Goal: Task Accomplishment & Management: Use online tool/utility

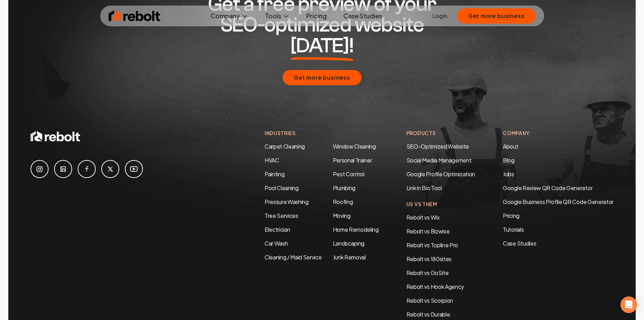
scroll to position [3357, 0]
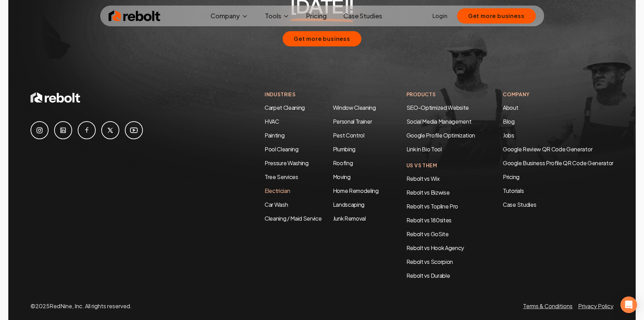
click at [276, 187] on link "Electrician" at bounding box center [277, 190] width 25 height 7
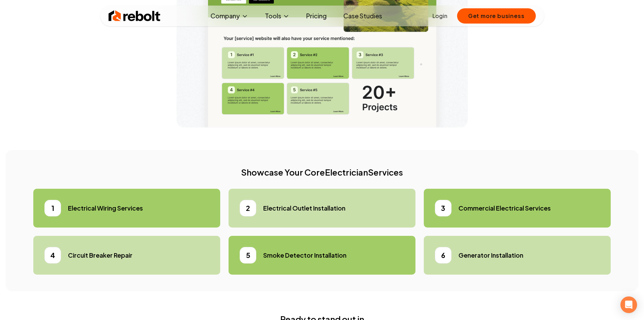
scroll to position [2011, 0]
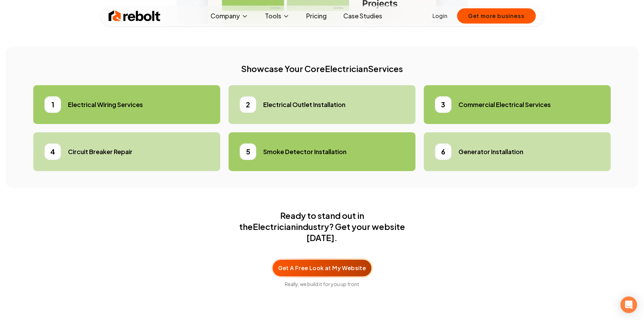
click at [272, 124] on li "2 Electrical Outlet Installation" at bounding box center [321, 104] width 187 height 39
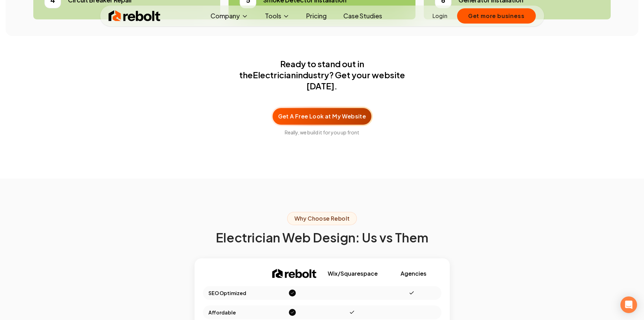
scroll to position [2254, 0]
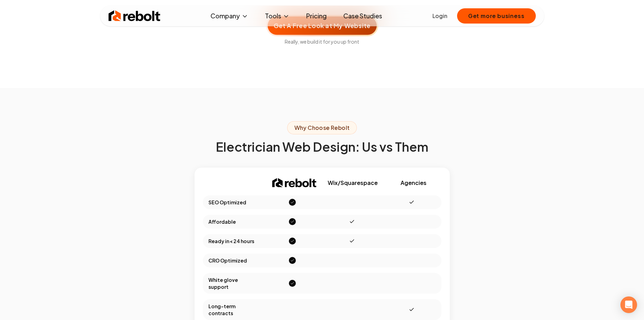
click at [358, 30] on span "Get A Free Look at My Website" at bounding box center [322, 25] width 97 height 9
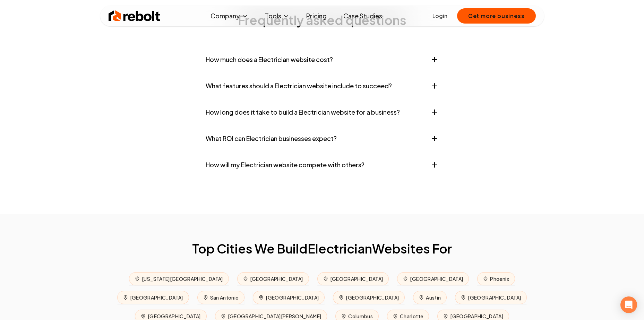
scroll to position [2808, 0]
click at [432, 64] on icon "button" at bounding box center [434, 60] width 8 height 8
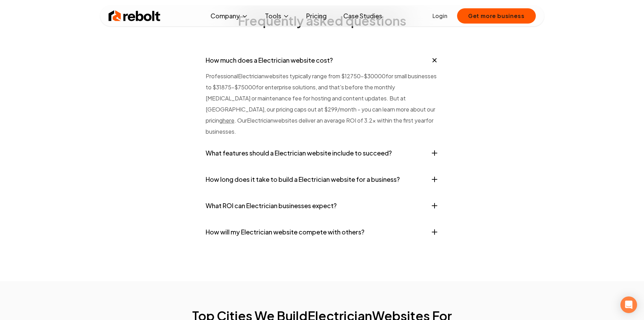
click at [432, 66] on icon "button" at bounding box center [435, 60] width 12 height 12
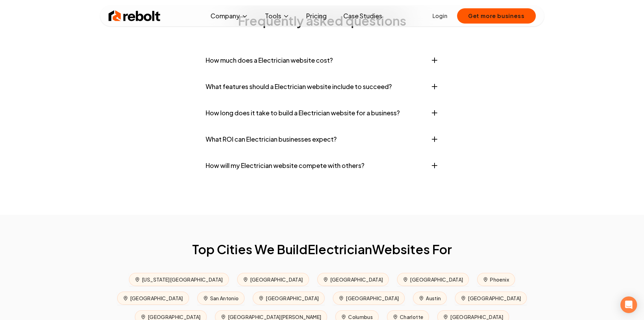
click at [432, 64] on icon "button" at bounding box center [434, 60] width 8 height 8
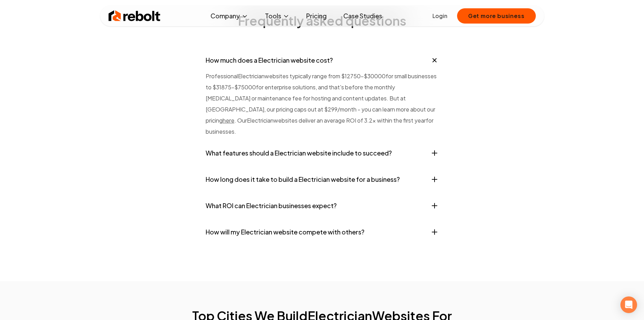
click at [432, 66] on icon "button" at bounding box center [435, 60] width 12 height 12
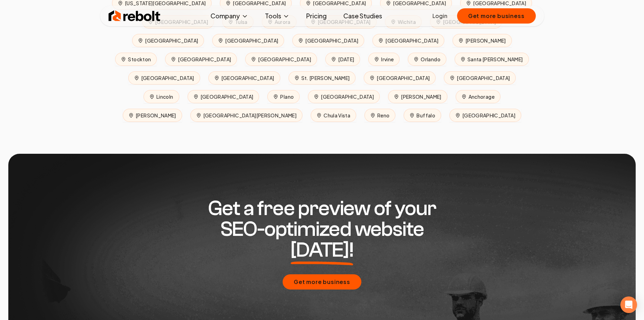
scroll to position [0, 0]
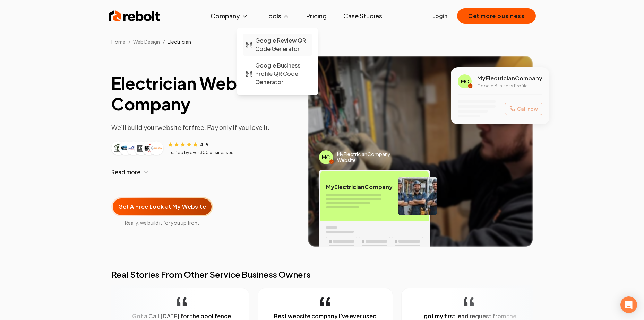
click at [285, 47] on span "Google Review QR Code Generator" at bounding box center [282, 44] width 54 height 17
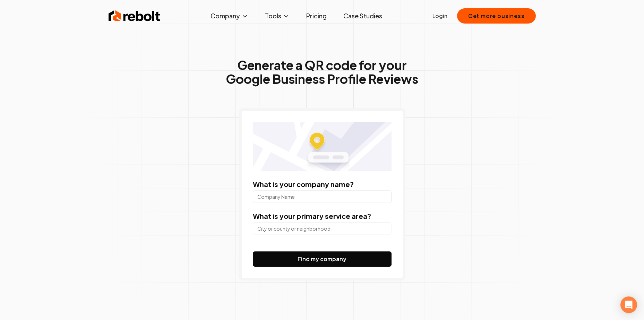
click at [326, 197] on input "What is your company name?" at bounding box center [322, 197] width 139 height 12
type input "mint cleaning"
click at [318, 261] on button "Find my company" at bounding box center [322, 259] width 139 height 15
click at [284, 222] on div at bounding box center [322, 228] width 139 height 14
click at [284, 232] on input "search" at bounding box center [322, 229] width 139 height 12
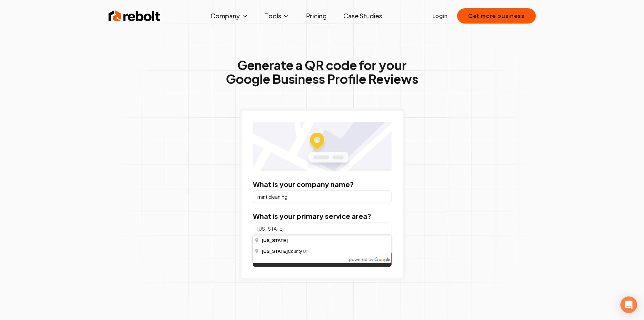
click at [315, 266] on button "Find my company" at bounding box center [322, 259] width 139 height 15
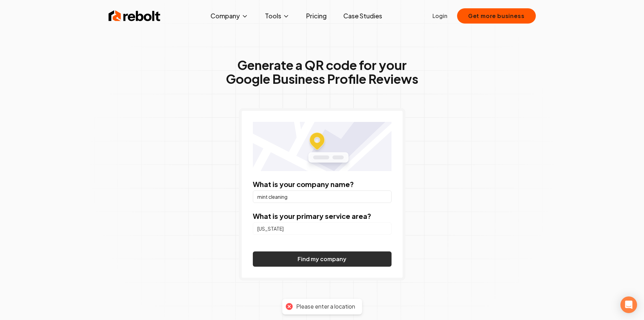
click at [319, 258] on button "Find my company" at bounding box center [322, 259] width 139 height 15
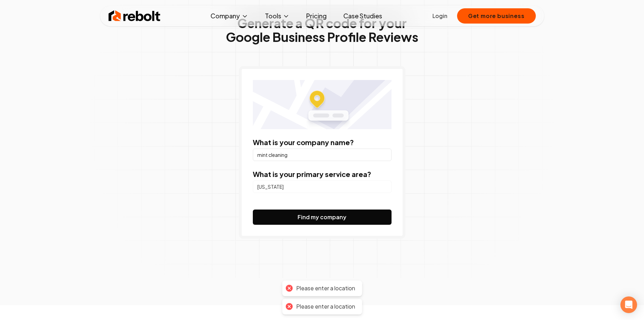
scroll to position [104, 0]
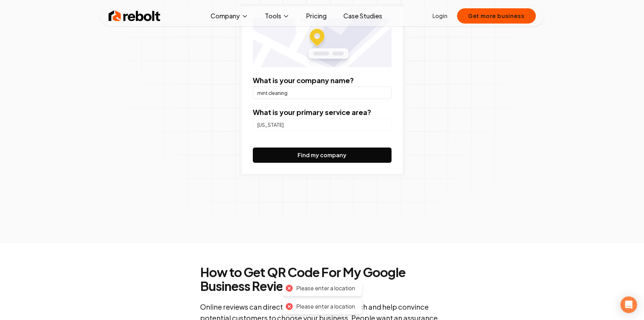
click at [284, 130] on input "[US_STATE]" at bounding box center [322, 125] width 139 height 12
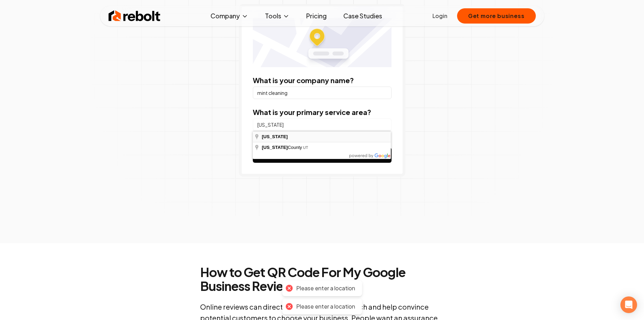
type input "[US_STATE]"
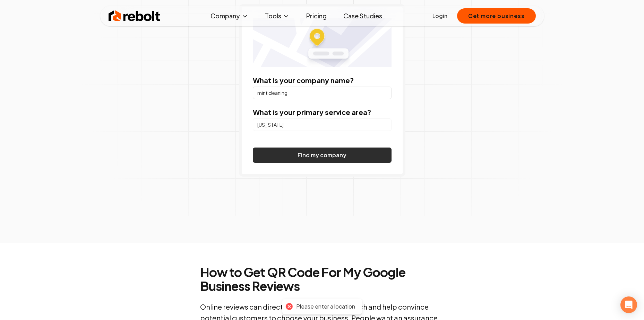
click at [335, 157] on button "Find my company" at bounding box center [322, 155] width 139 height 15
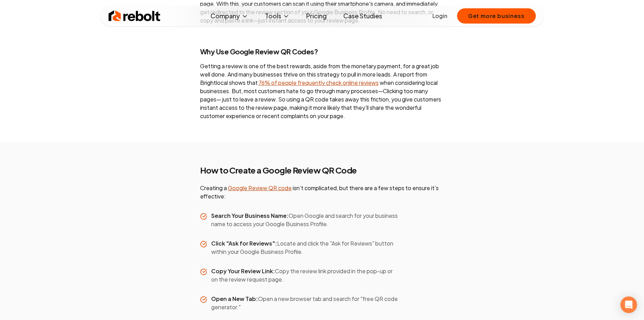
scroll to position [1005, 0]
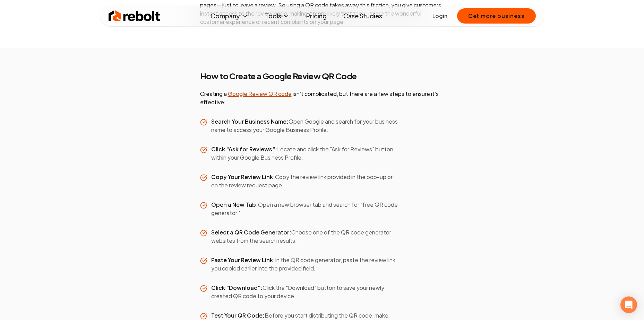
click at [260, 90] on link "Google Review QR code" at bounding box center [260, 93] width 64 height 7
